Goal: Information Seeking & Learning: Compare options

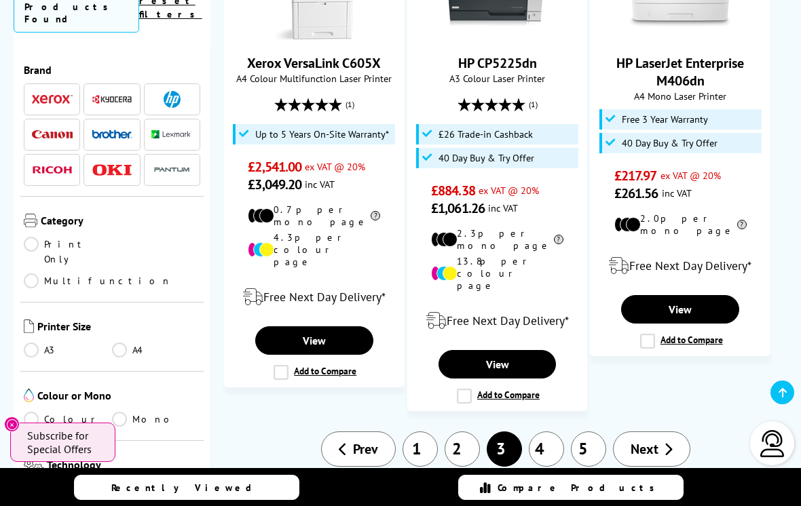
scroll to position [2439, 0]
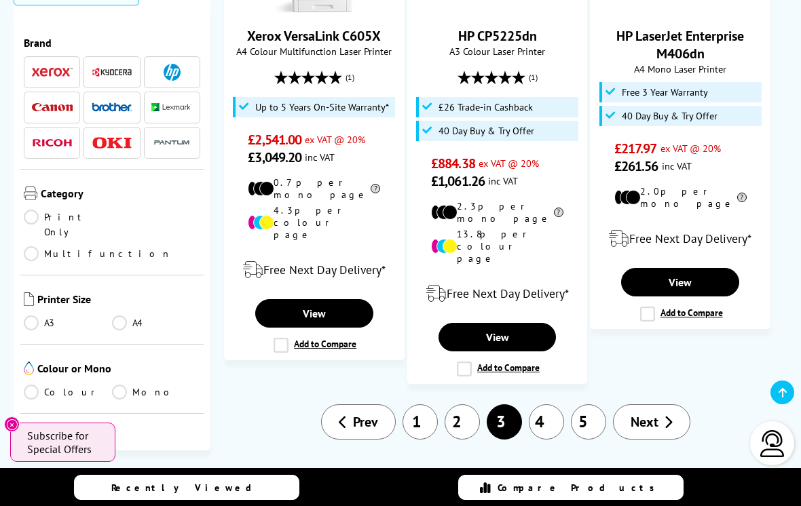
click at [126, 246] on link "Multifunction" at bounding box center [98, 253] width 148 height 15
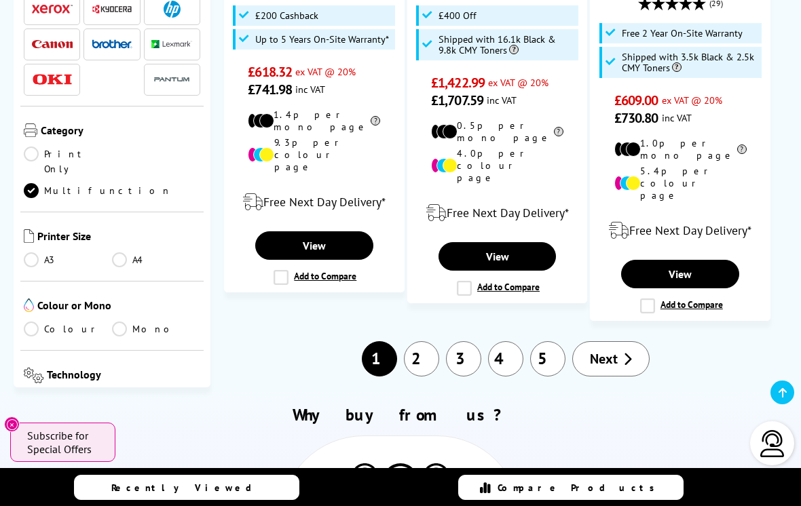
scroll to position [2274, 0]
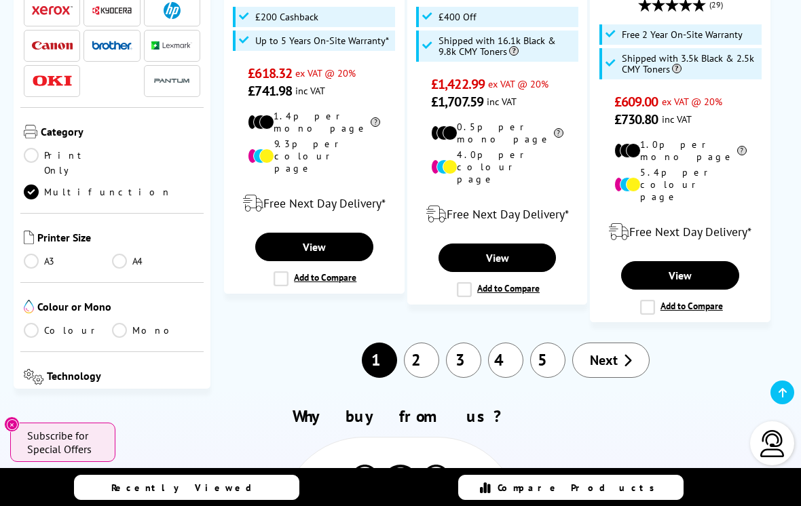
click at [130, 254] on link "A4" at bounding box center [156, 261] width 88 height 15
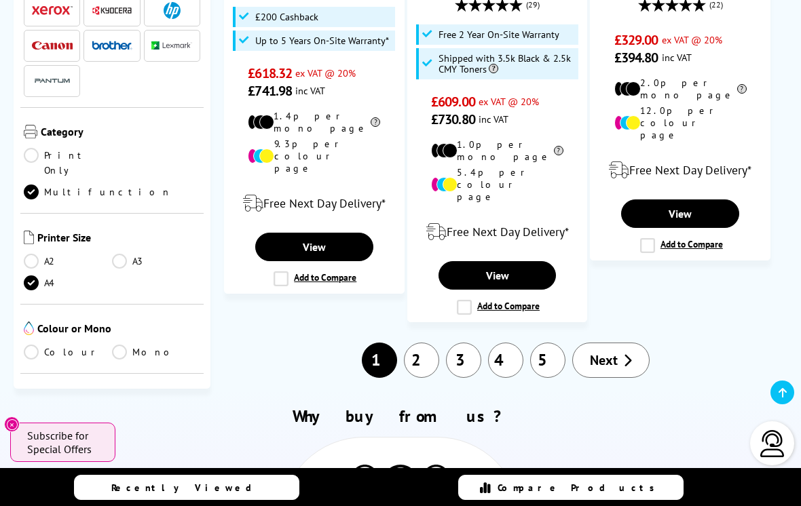
click at [131, 345] on link "Mono" at bounding box center [156, 352] width 88 height 15
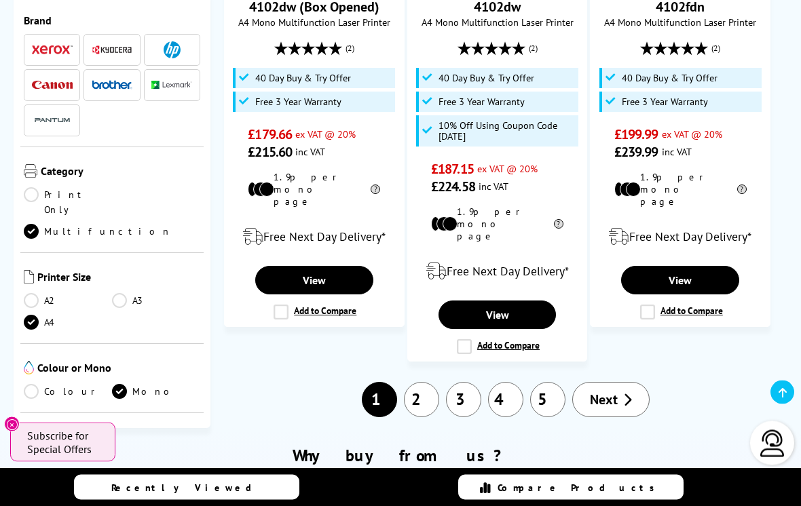
scroll to position [2073, 0]
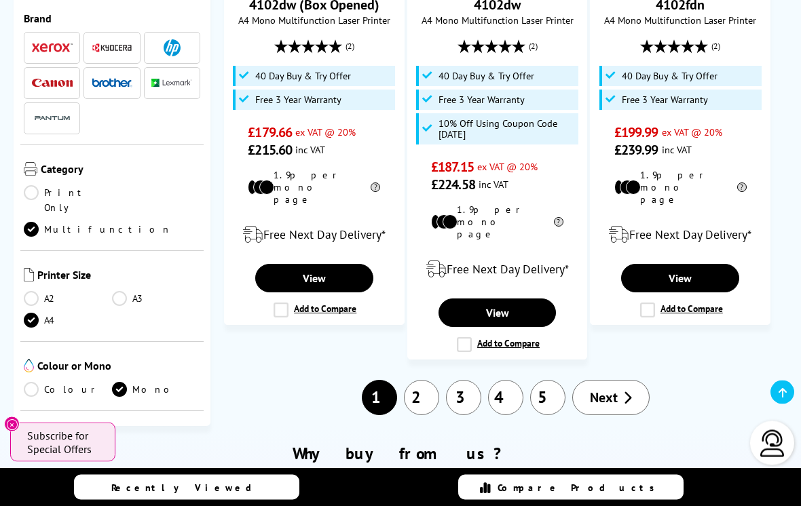
click at [613, 390] on span "Next" at bounding box center [604, 399] width 28 height 18
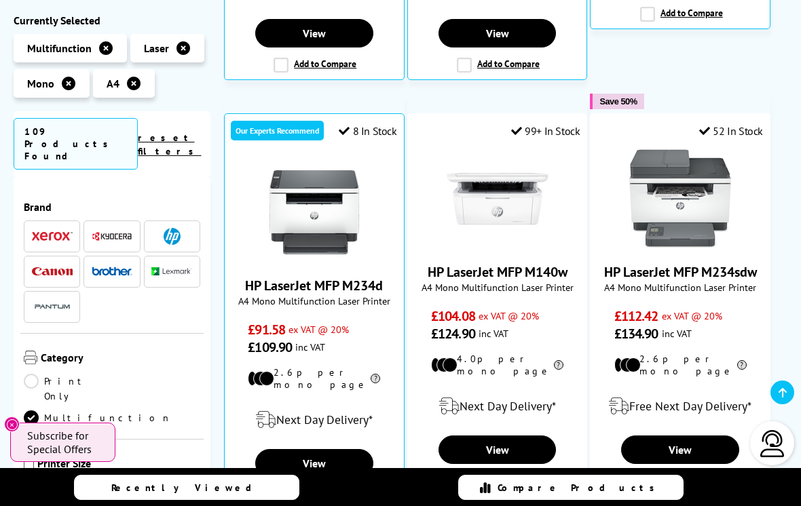
scroll to position [711, 0]
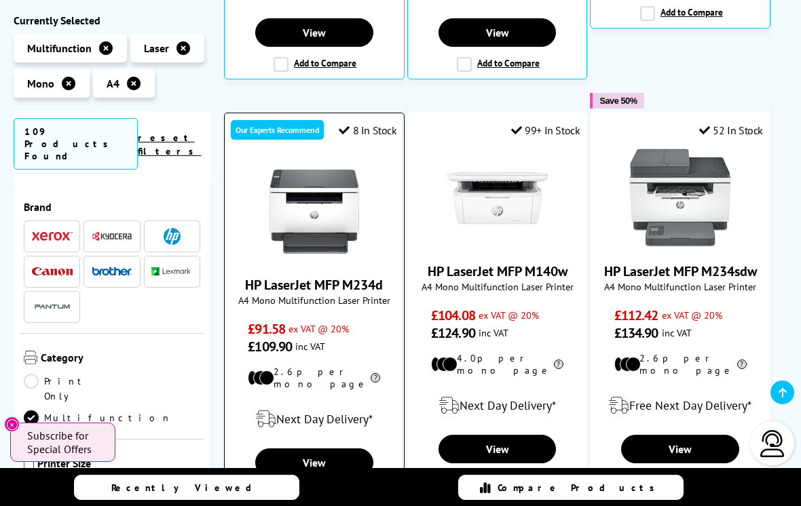
click at [339, 180] on img at bounding box center [314, 212] width 102 height 102
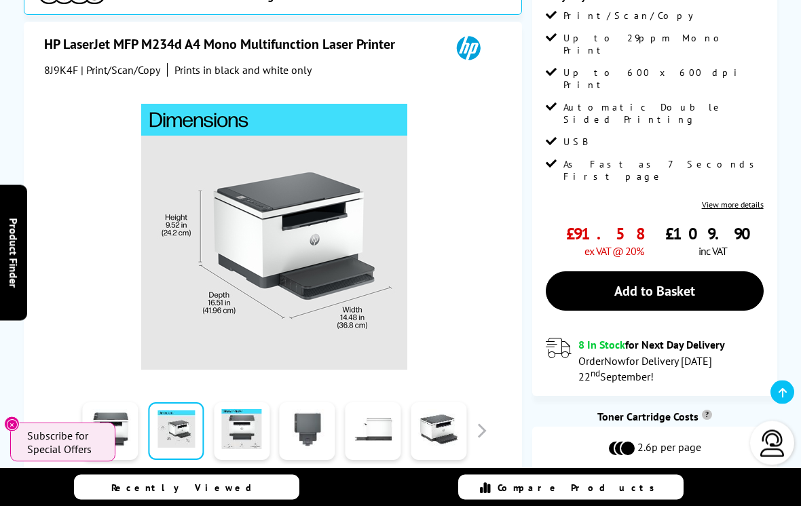
scroll to position [224, 0]
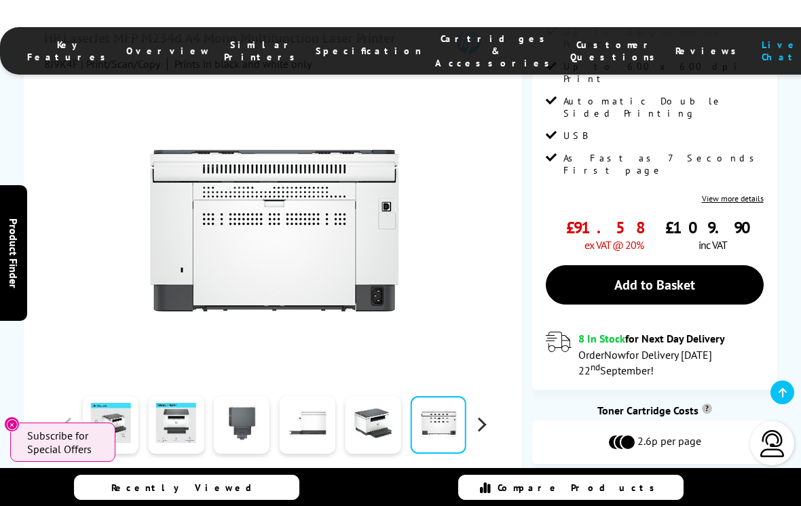
click at [491, 422] on button "button" at bounding box center [481, 425] width 20 height 20
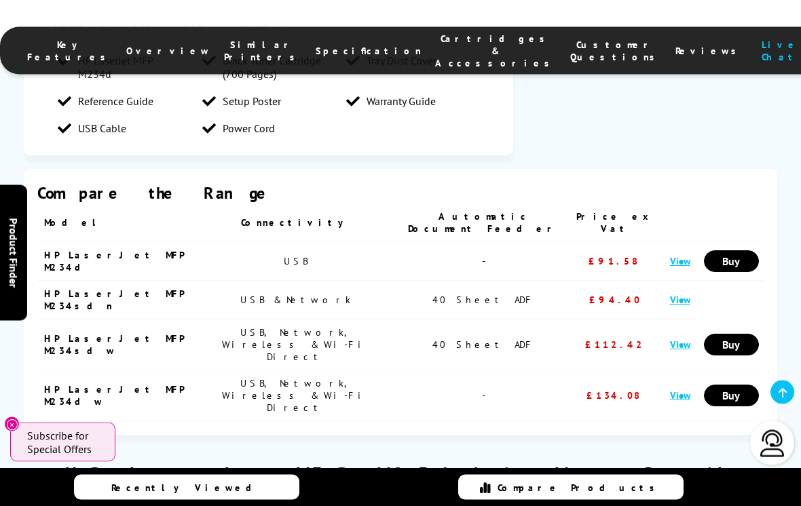
scroll to position [1427, 0]
click at [670, 341] on link "View" at bounding box center [680, 344] width 20 height 13
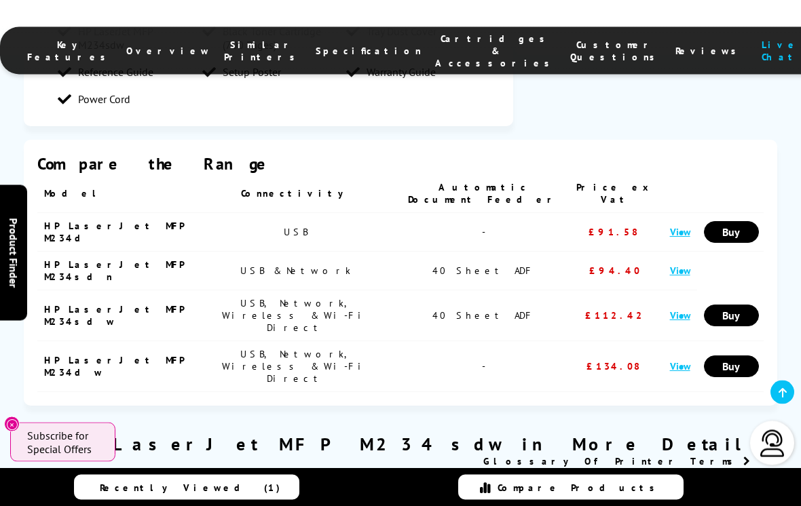
scroll to position [1515, 0]
click at [670, 367] on link "View" at bounding box center [680, 365] width 20 height 13
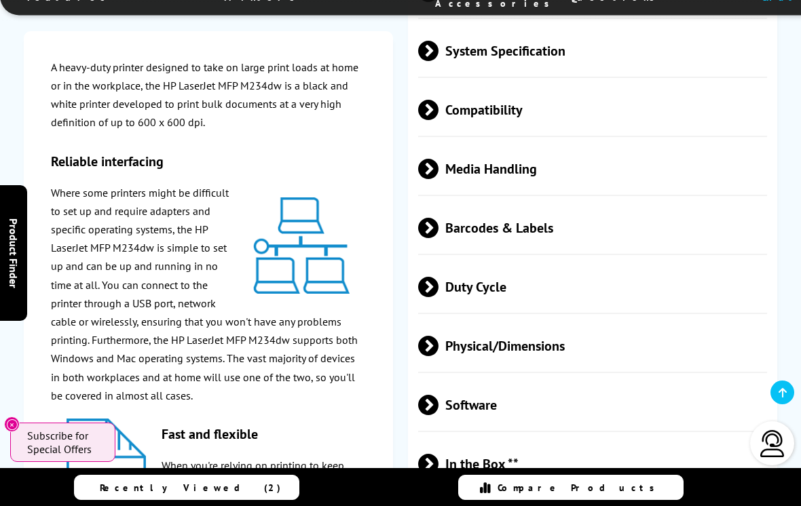
scroll to position [2446, 0]
